Goal: Transaction & Acquisition: Purchase product/service

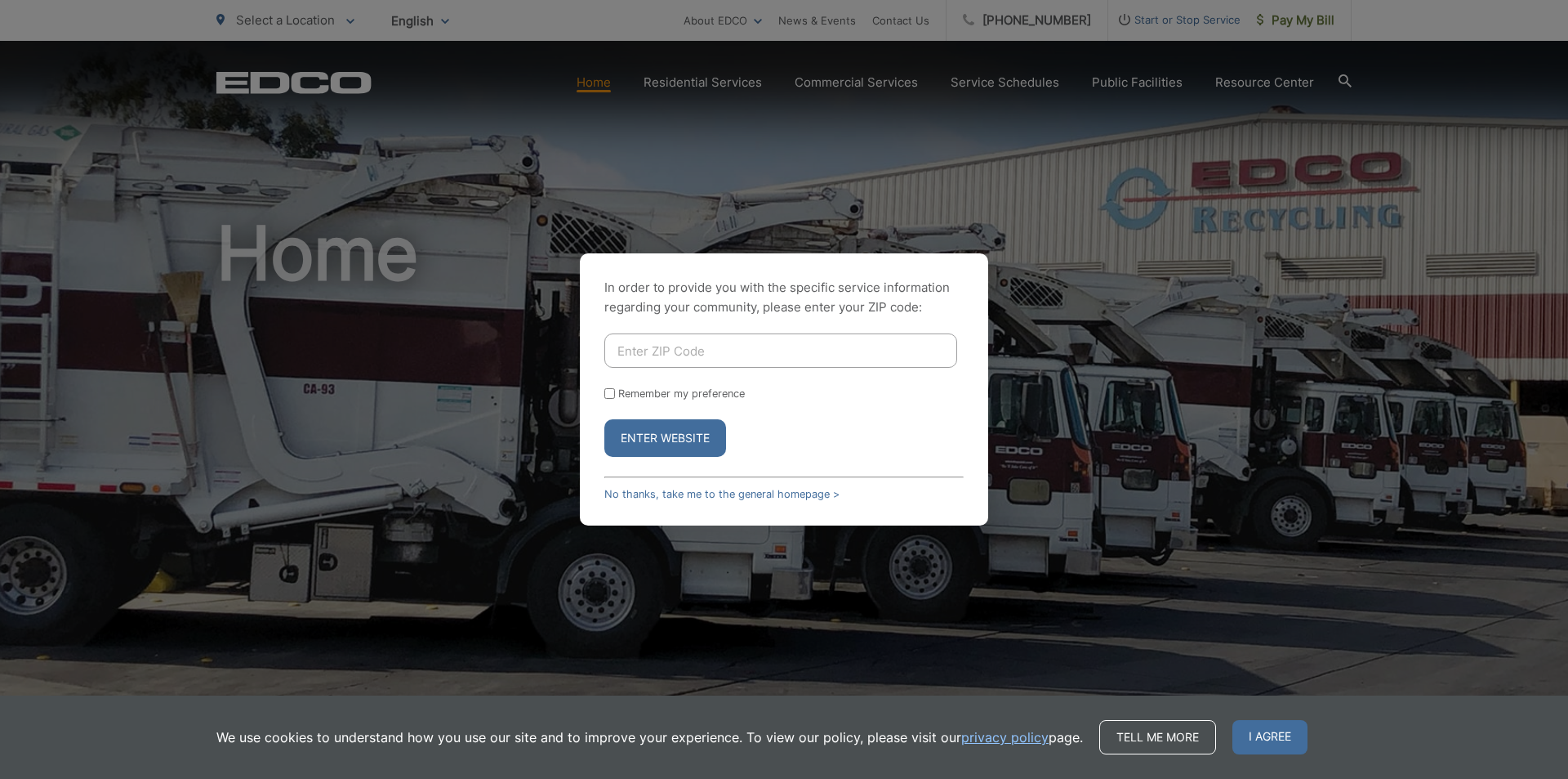
click at [638, 354] on input "Enter ZIP Code" at bounding box center [781, 351] width 353 height 34
type input "92154"
click at [678, 441] on button "Enter Website" at bounding box center [665, 438] width 121 height 37
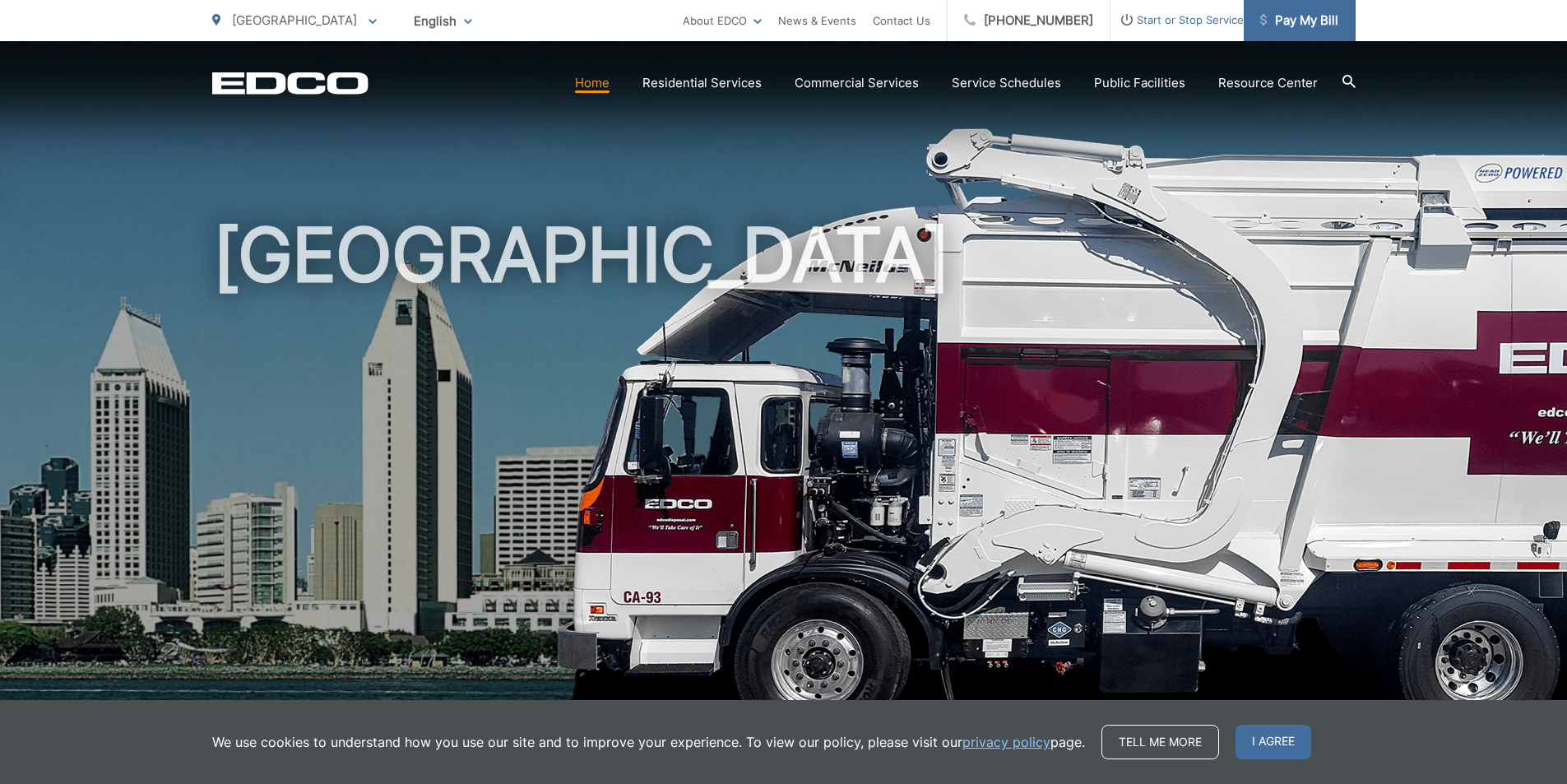
click at [1269, 29] on span "Pay My Bill" at bounding box center [1300, 21] width 78 height 20
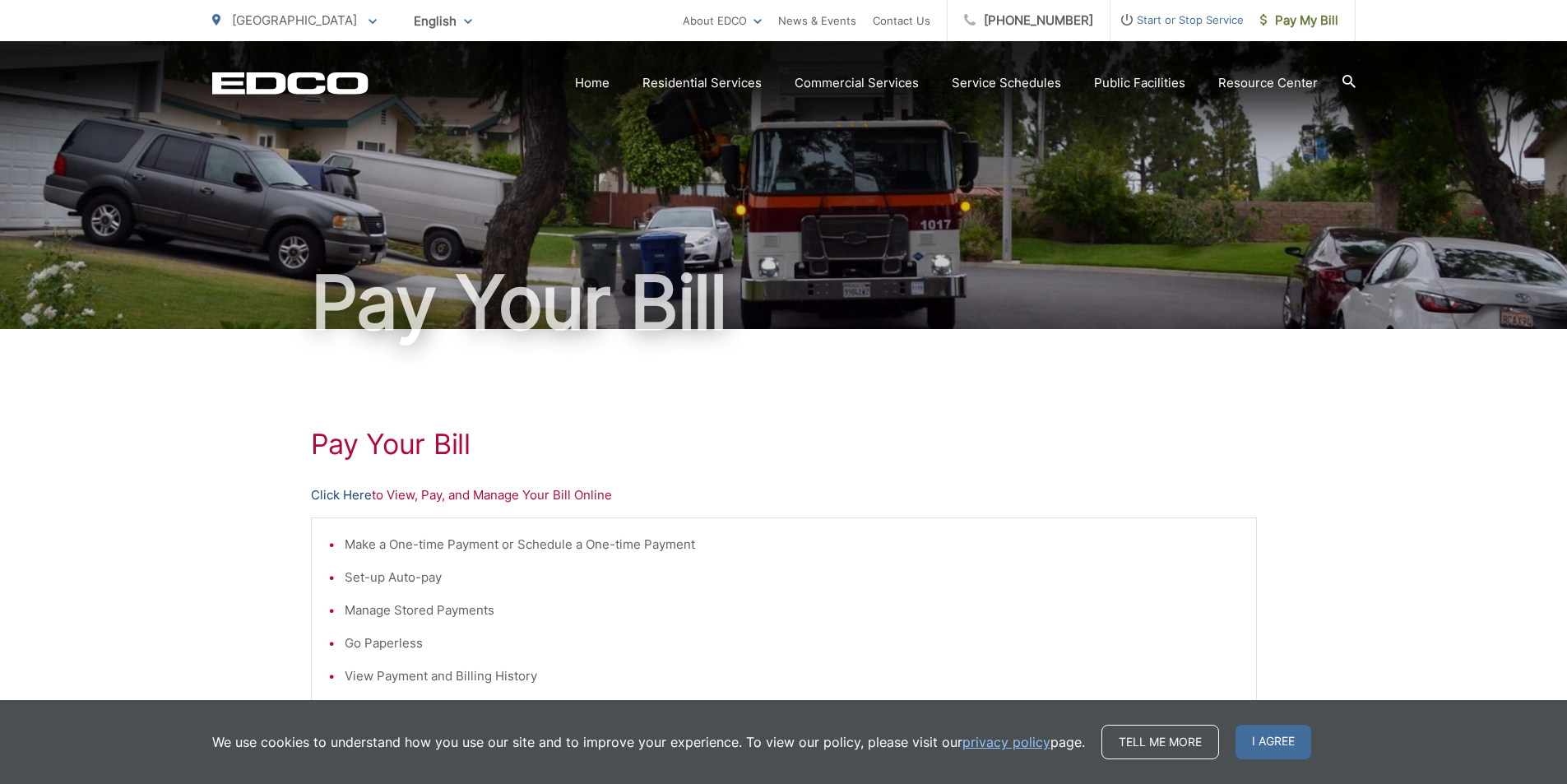
click at [347, 504] on link "Click Here" at bounding box center [341, 495] width 61 height 20
click at [363, 489] on link "Click Here" at bounding box center [341, 495] width 61 height 20
